Goal: Information Seeking & Learning: Check status

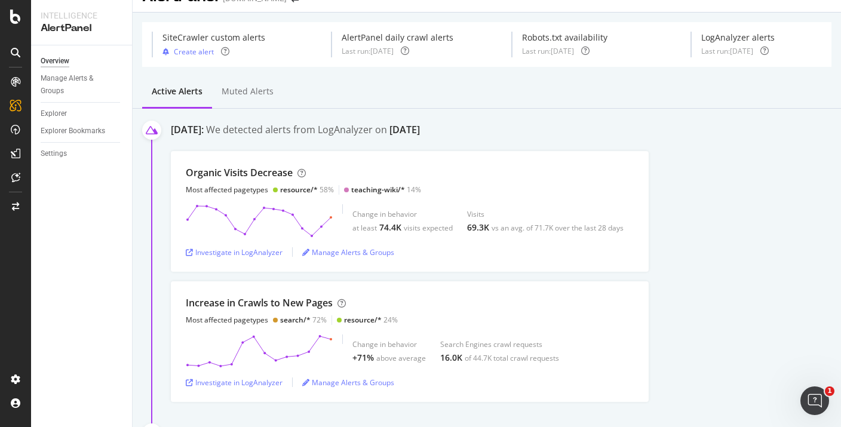
scroll to position [25, 0]
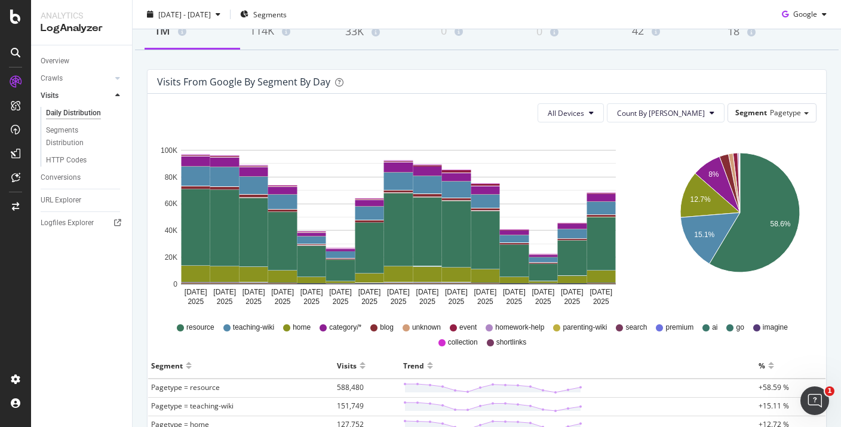
scroll to position [135, 0]
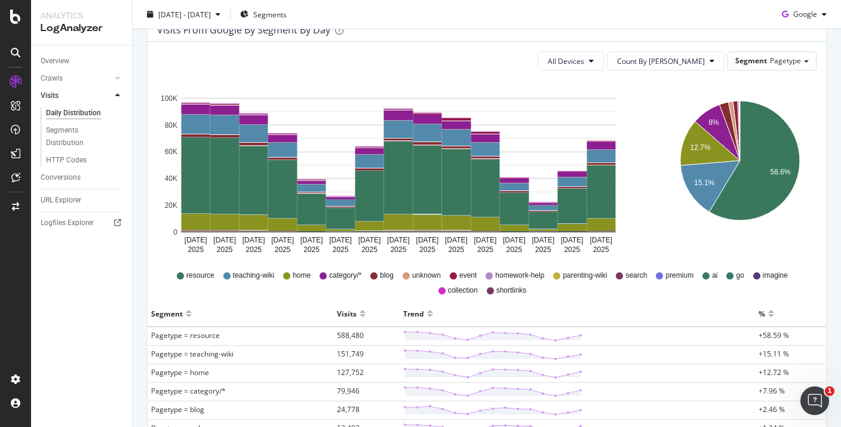
click at [616, 276] on icon at bounding box center [619, 275] width 7 height 7
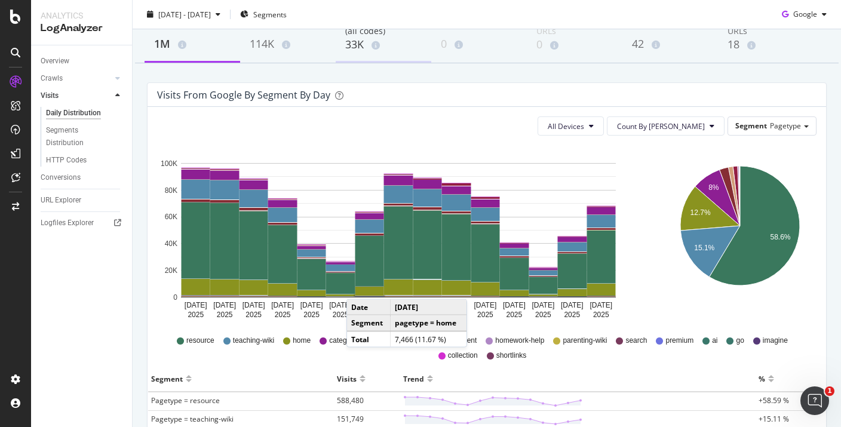
scroll to position [0, 0]
